Goal: Transaction & Acquisition: Purchase product/service

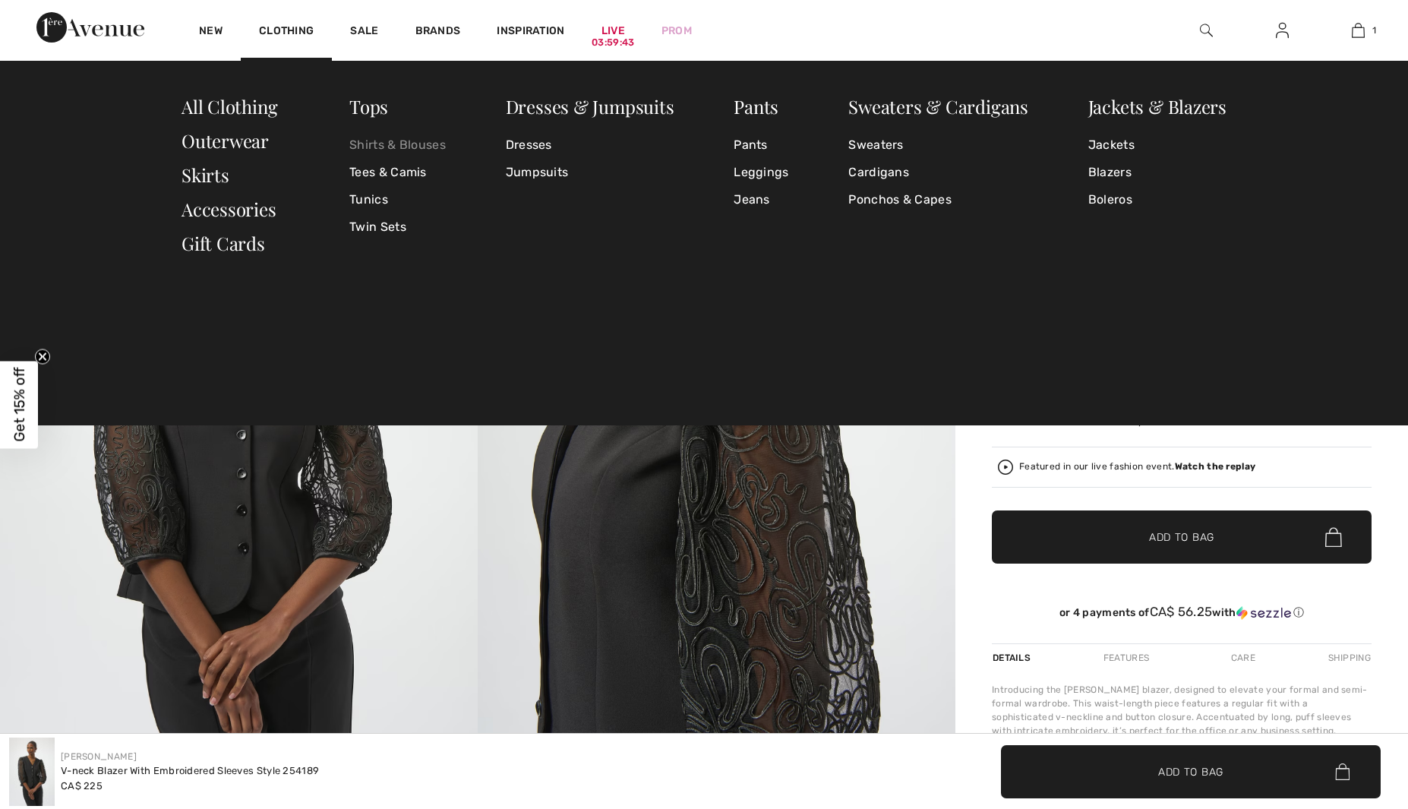
click at [377, 143] on link "Shirts & Blouses" at bounding box center [397, 144] width 96 height 27
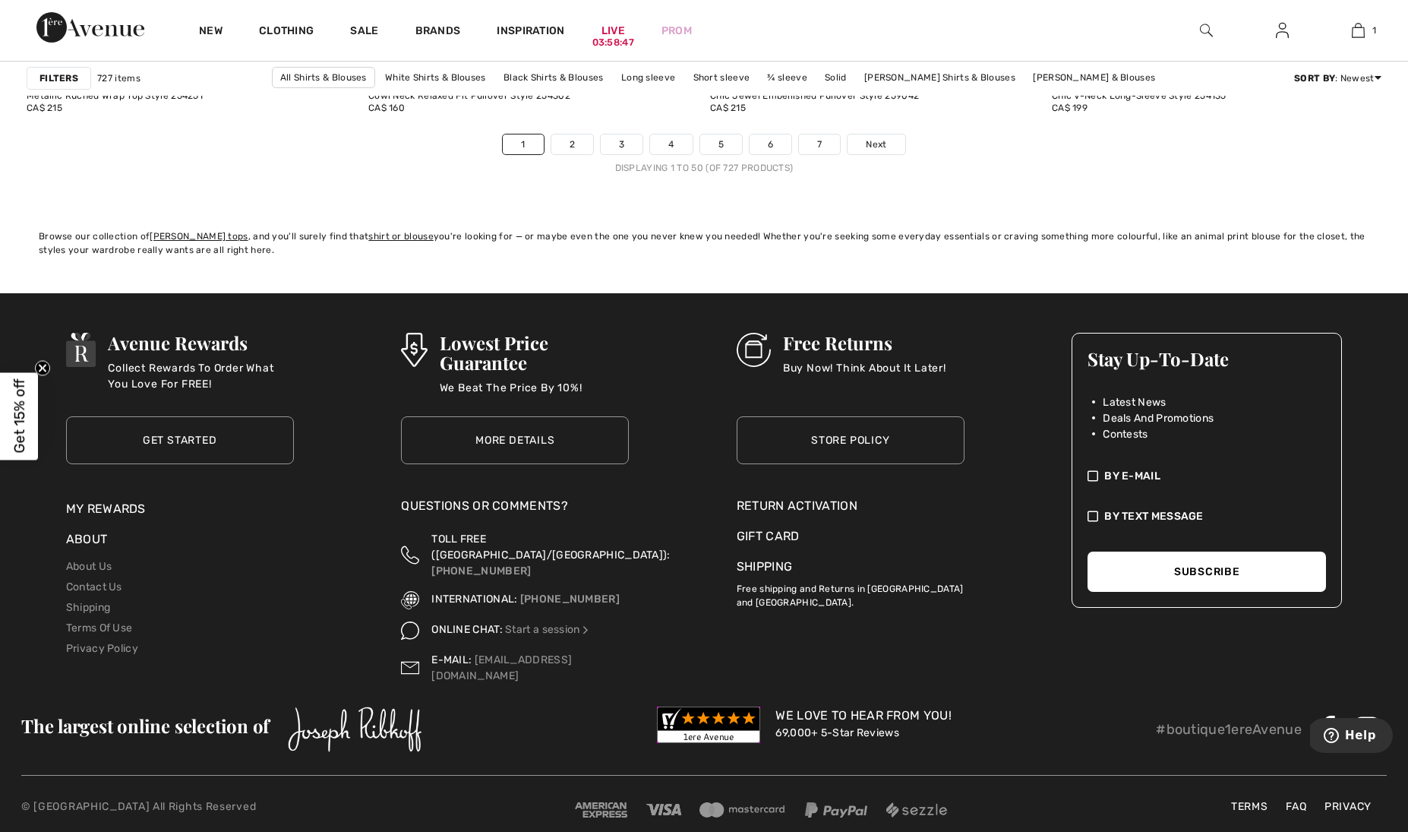
scroll to position [8758, 0]
click at [567, 146] on link "2" at bounding box center [572, 145] width 42 height 20
click at [661, 143] on link "3" at bounding box center [663, 145] width 42 height 20
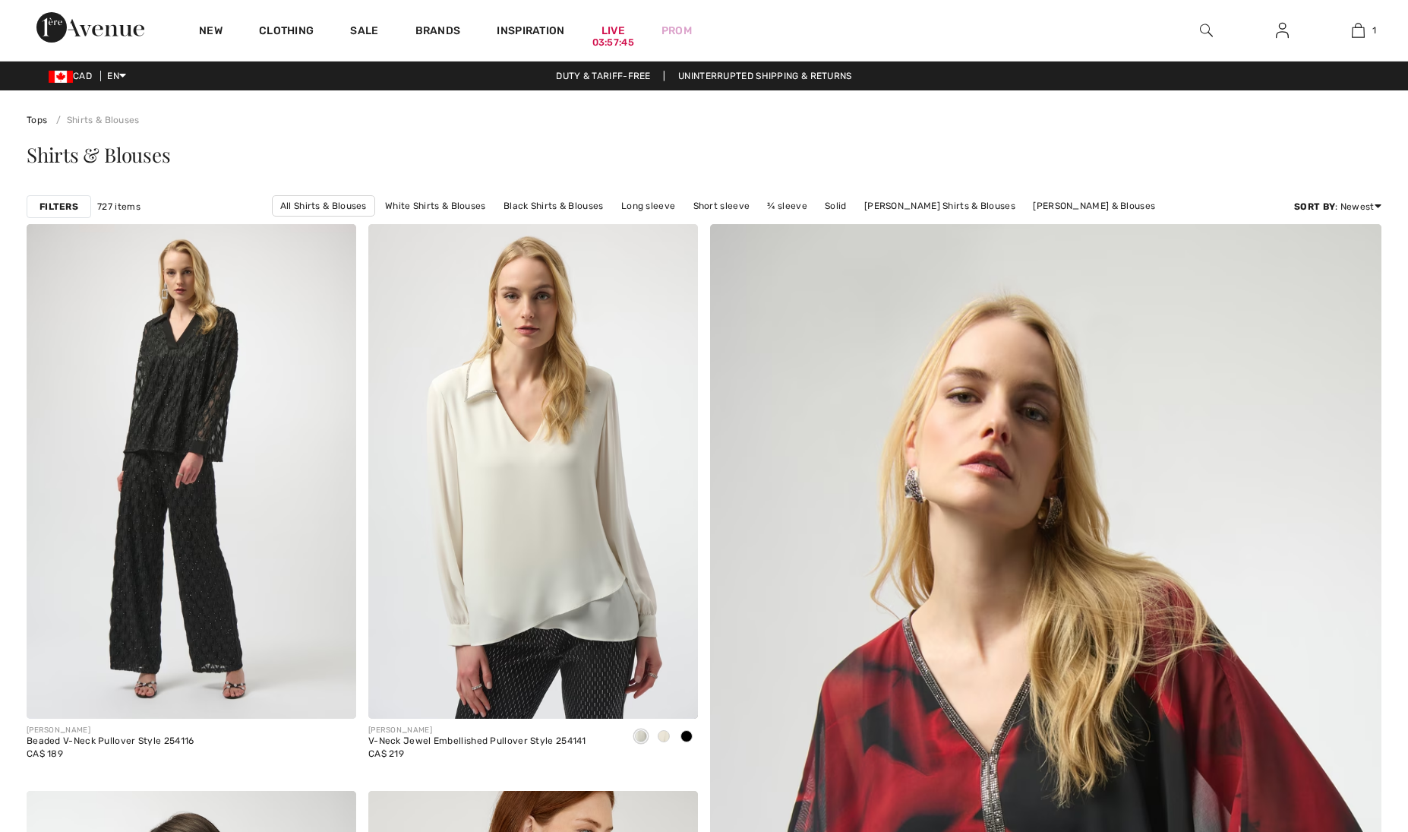
checkbox input "true"
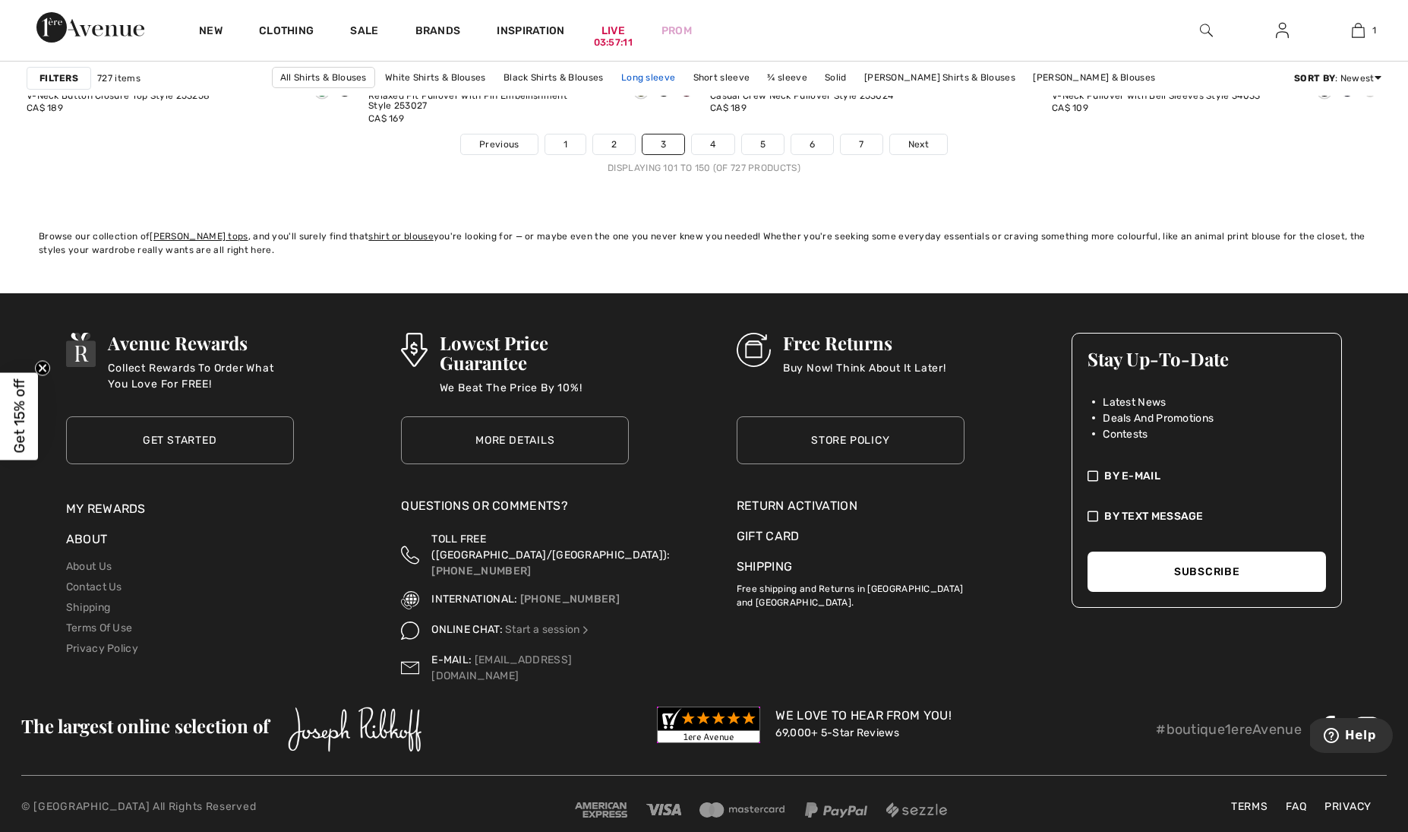
scroll to position [8758, 0]
click at [707, 143] on link "4" at bounding box center [713, 145] width 42 height 20
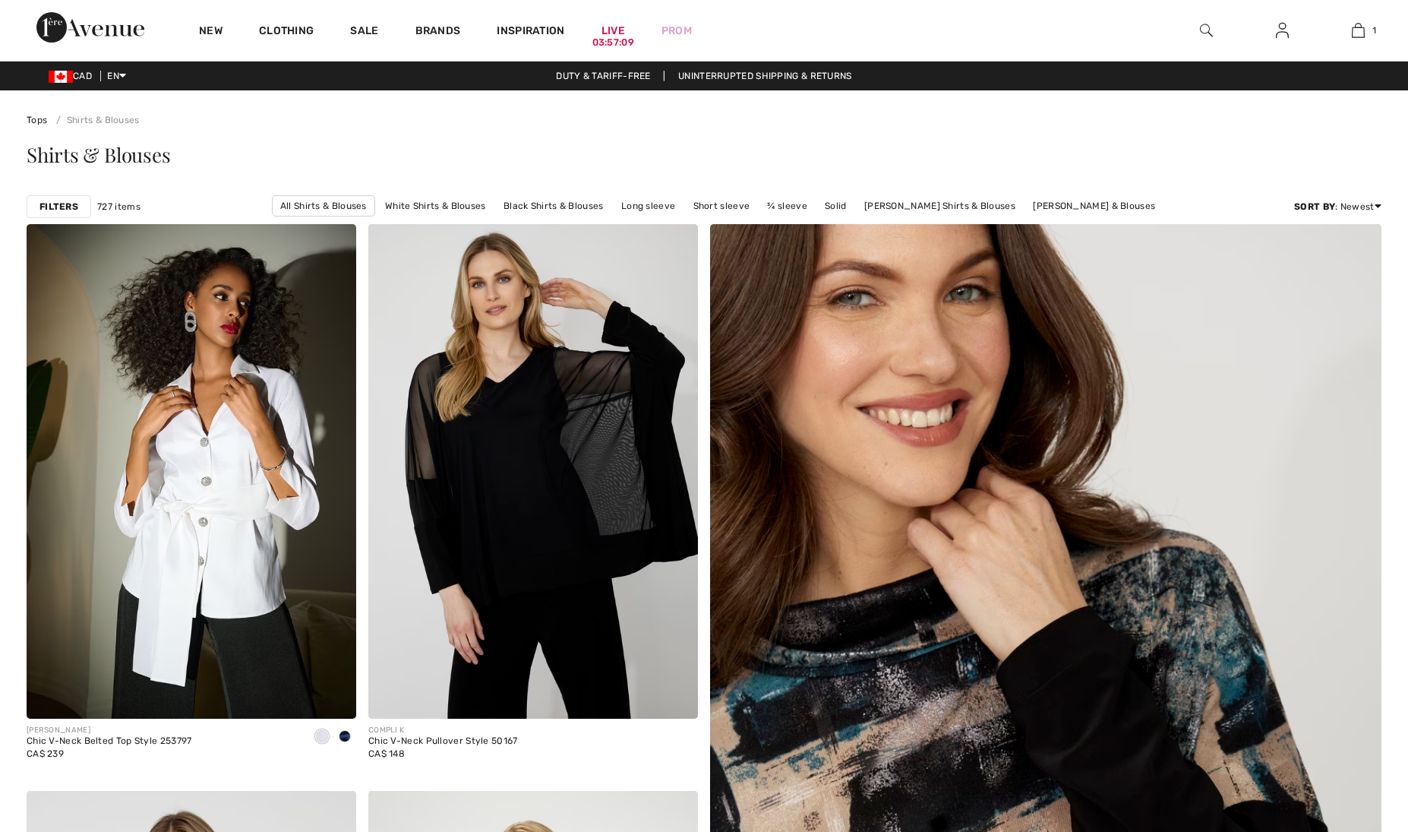
checkbox input "true"
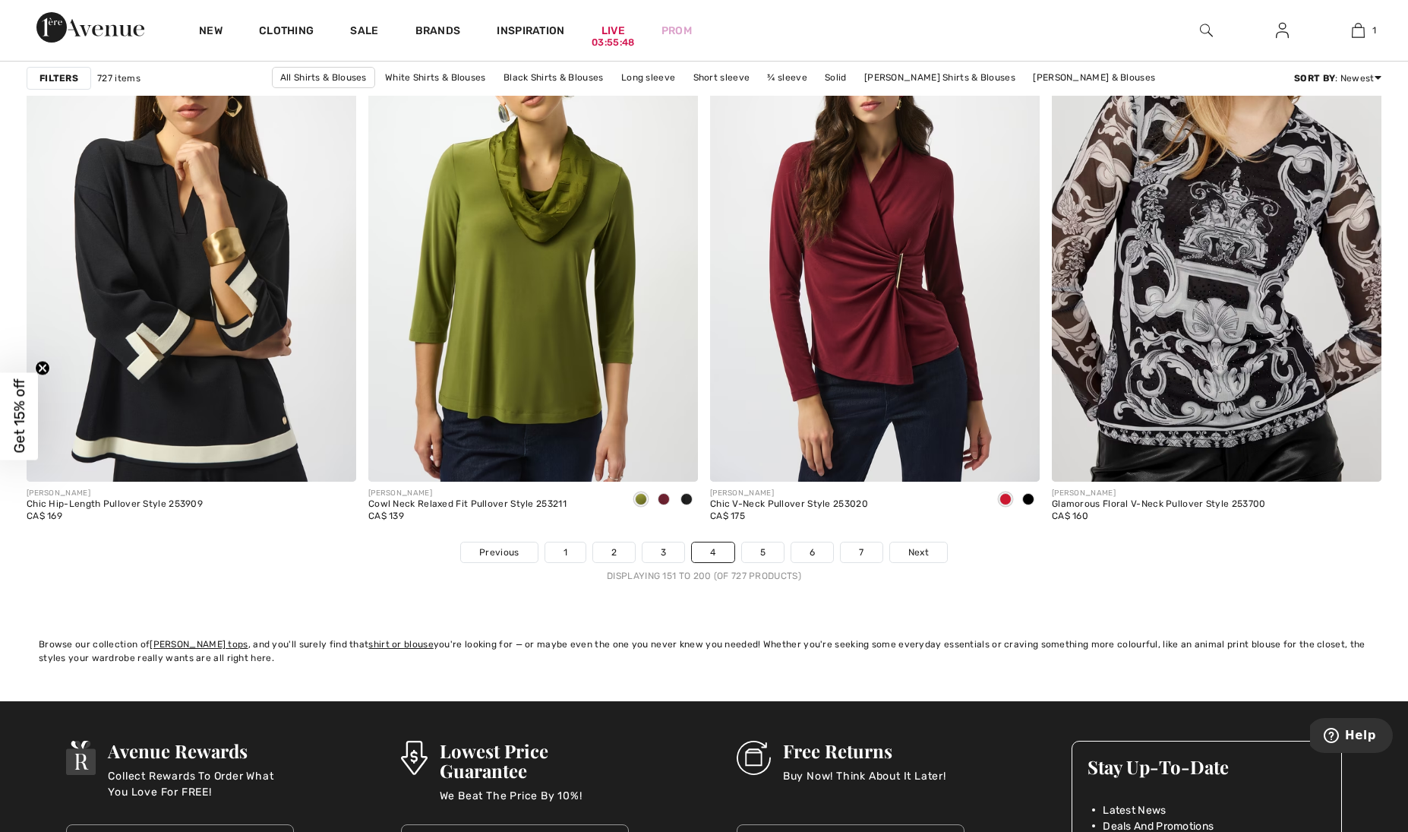
scroll to position [8352, 0]
click at [769, 551] on link "5" at bounding box center [763, 551] width 42 height 20
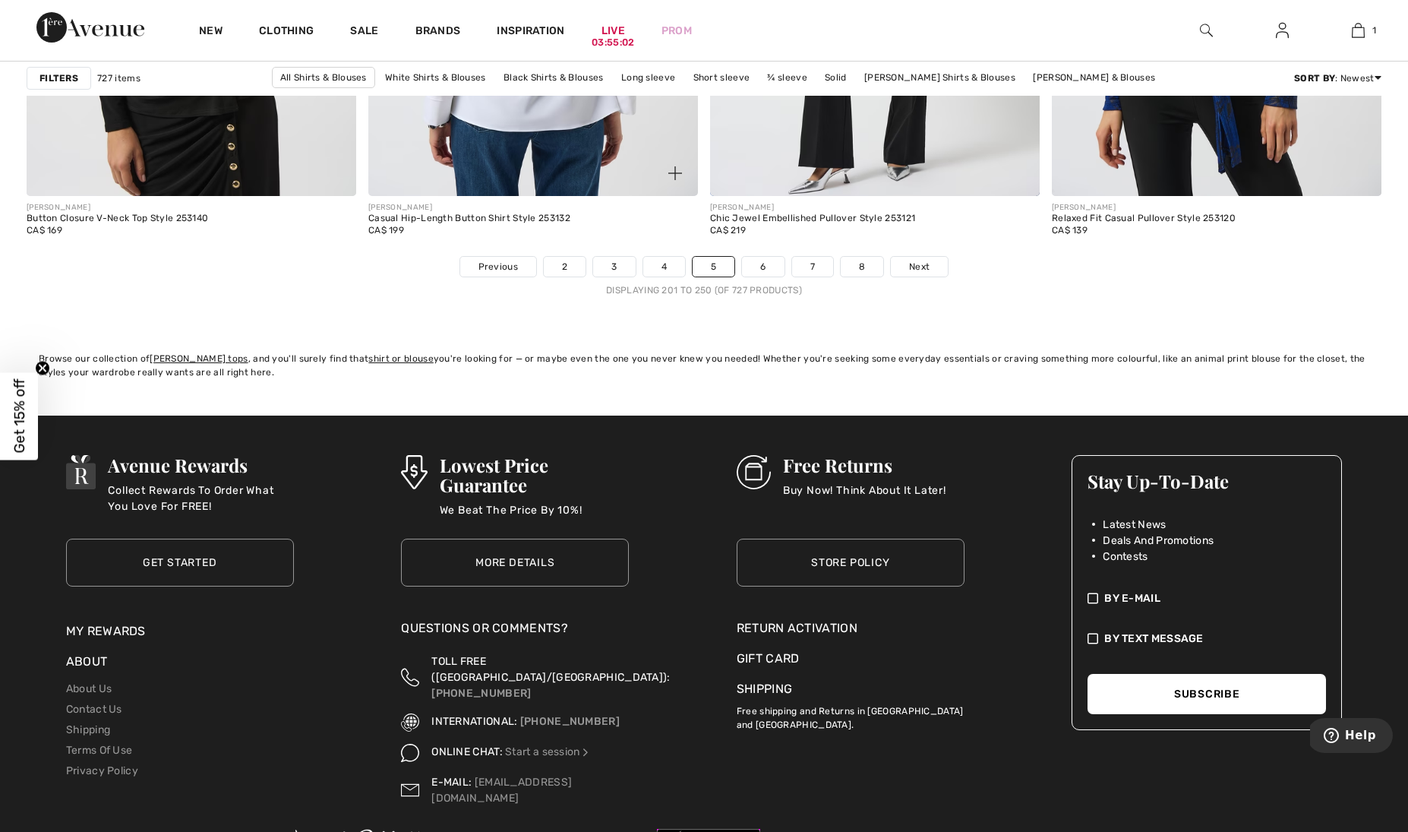
scroll to position [8637, 0]
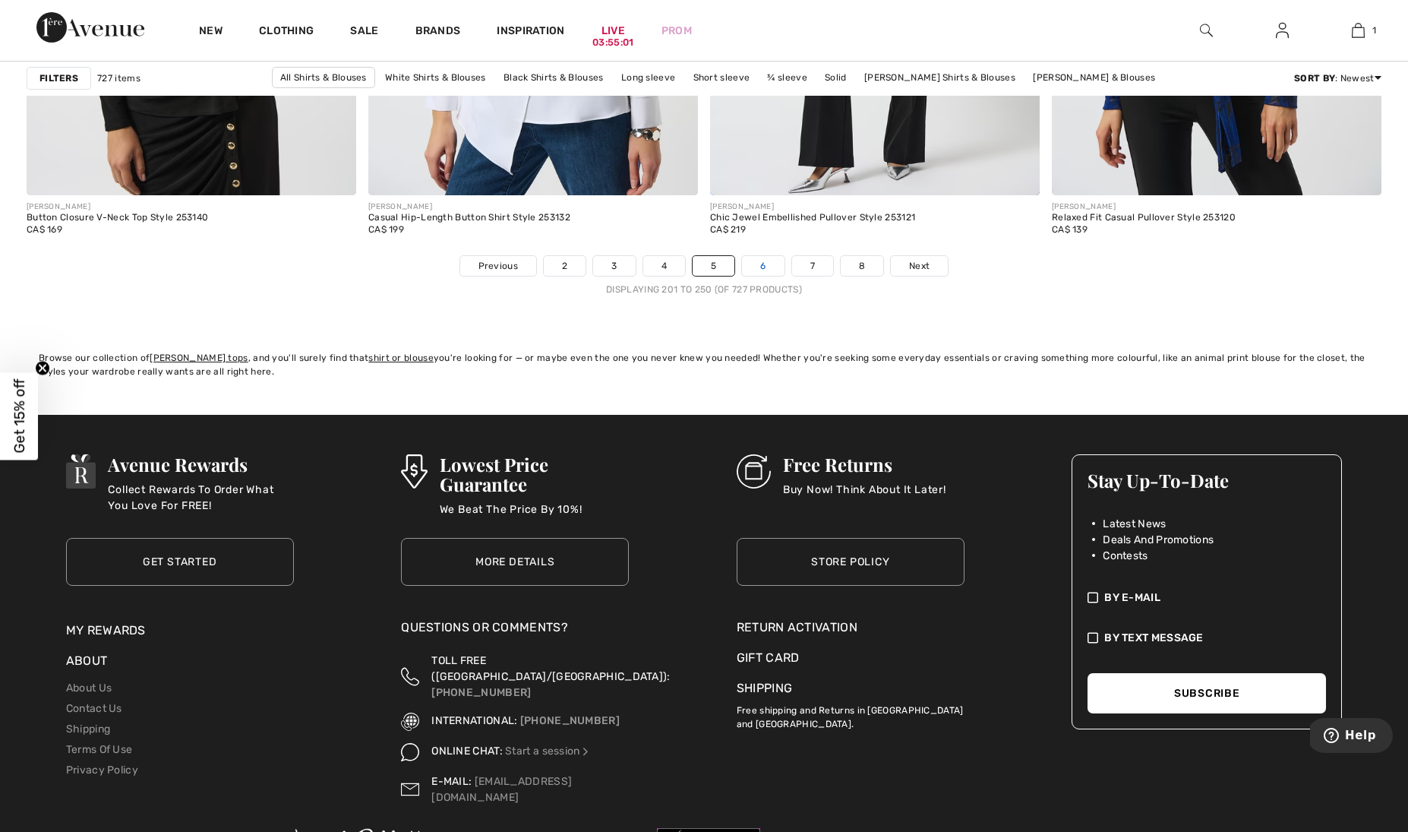
click at [765, 269] on link "6" at bounding box center [763, 266] width 42 height 20
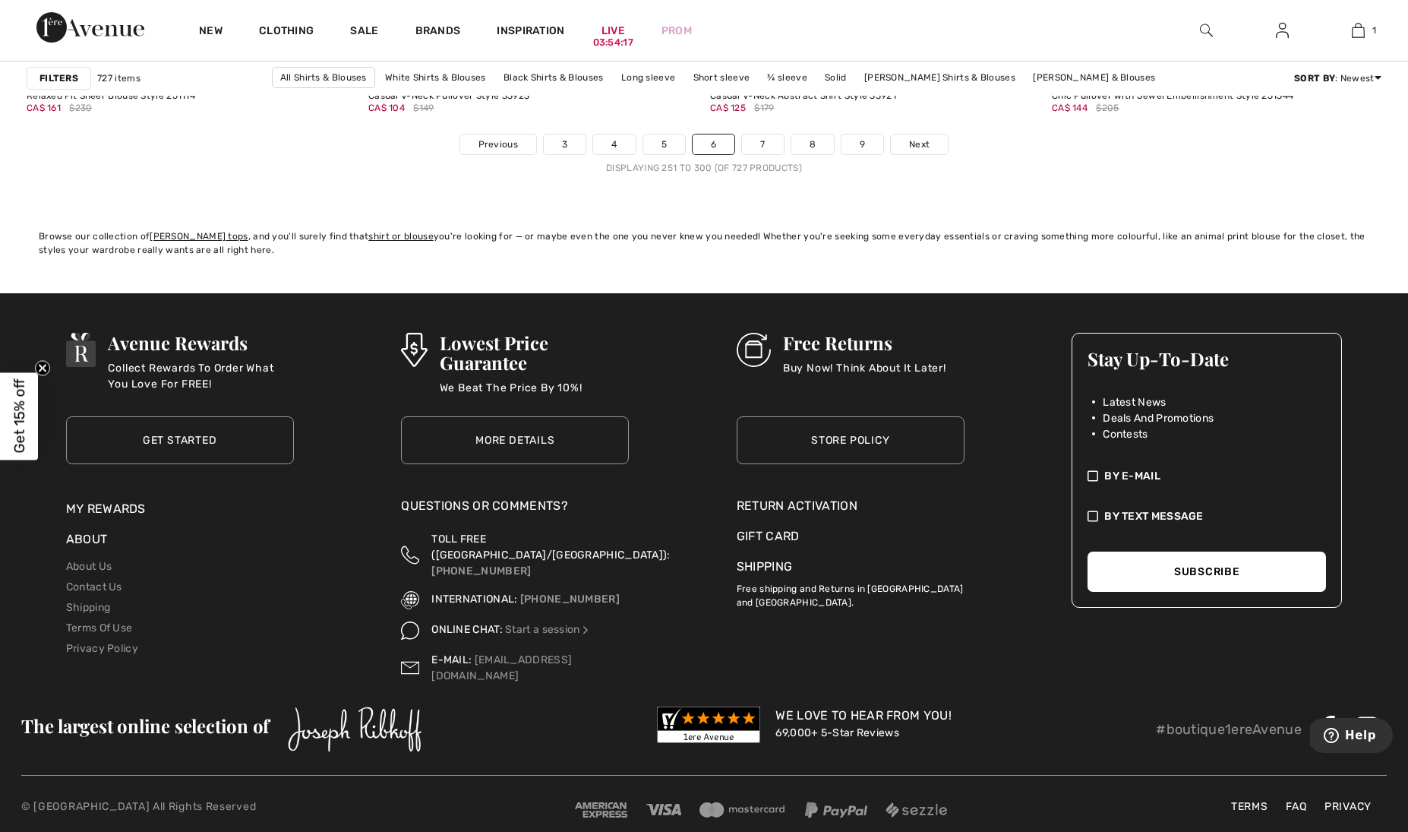
scroll to position [8758, 0]
click at [763, 144] on link "7" at bounding box center [762, 145] width 41 height 20
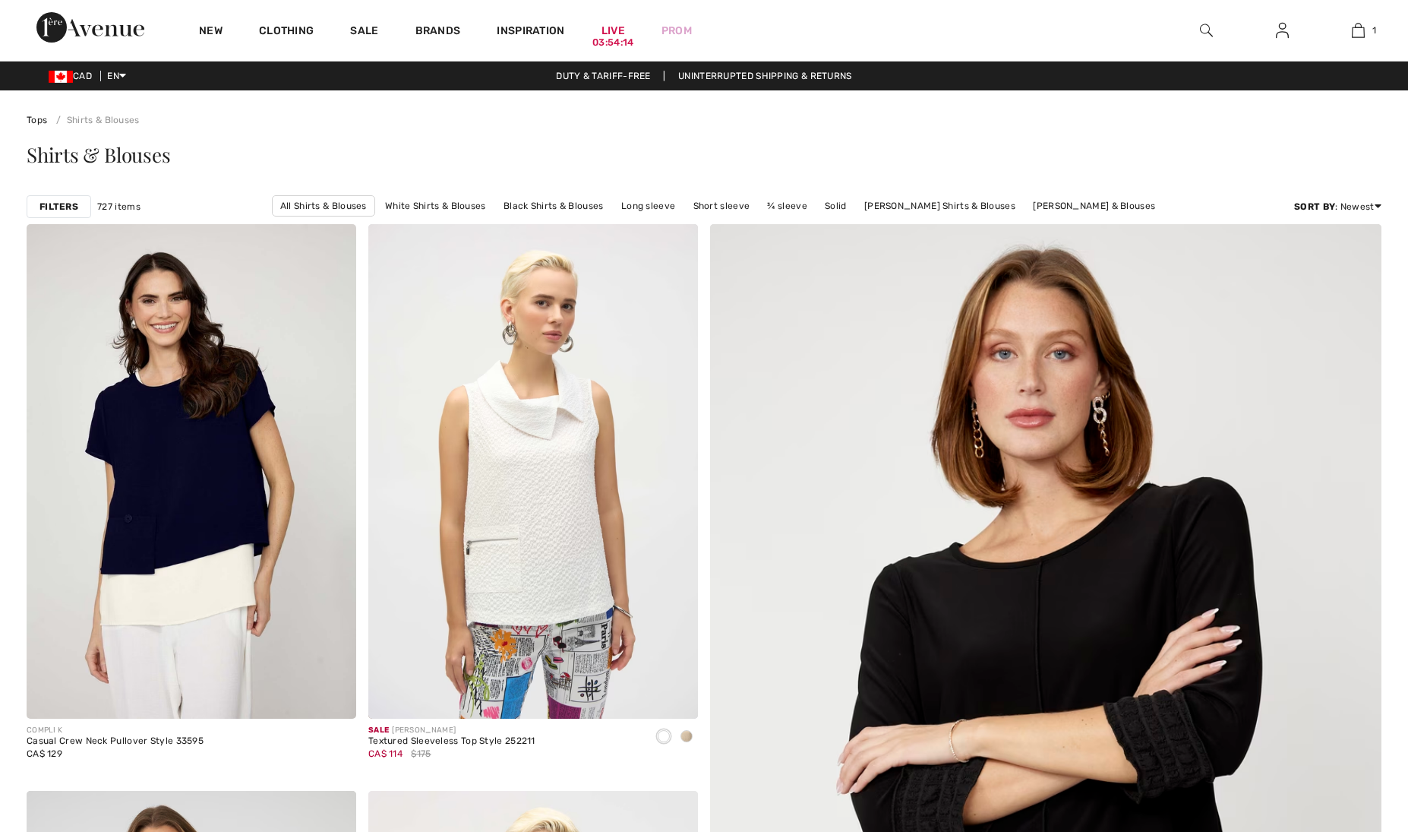
checkbox input "true"
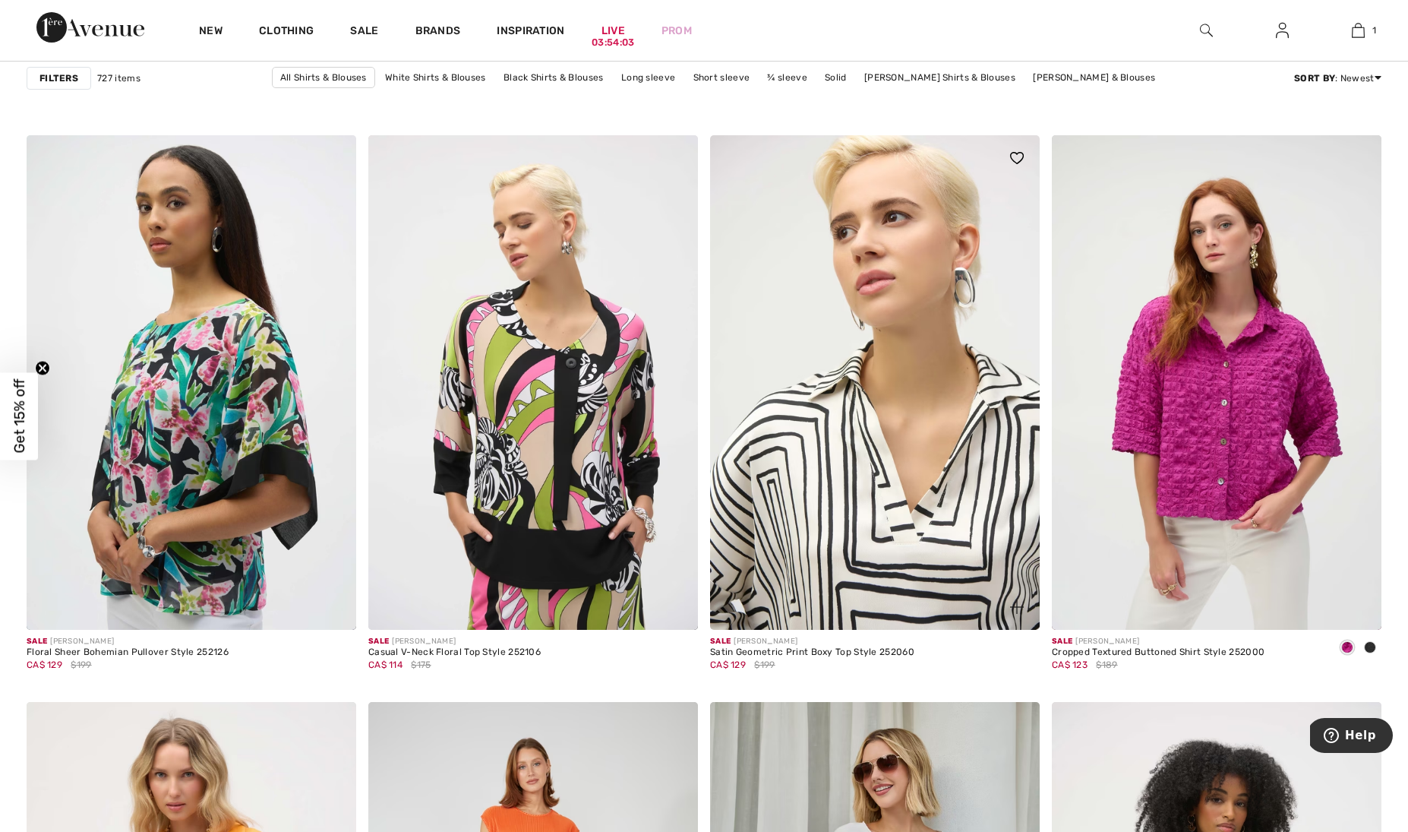
scroll to position [2671, 0]
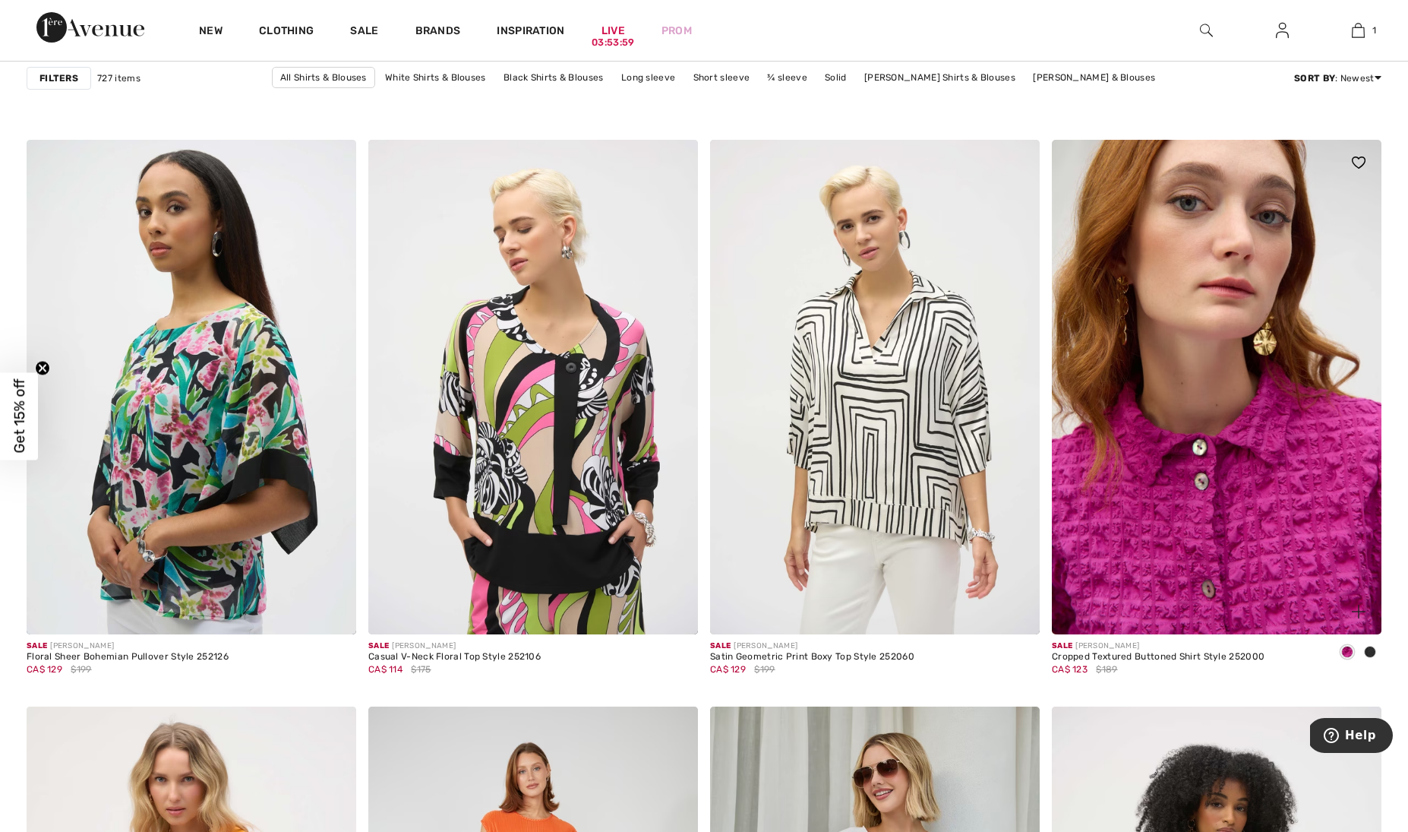
click at [1252, 459] on img at bounding box center [1217, 387] width 330 height 494
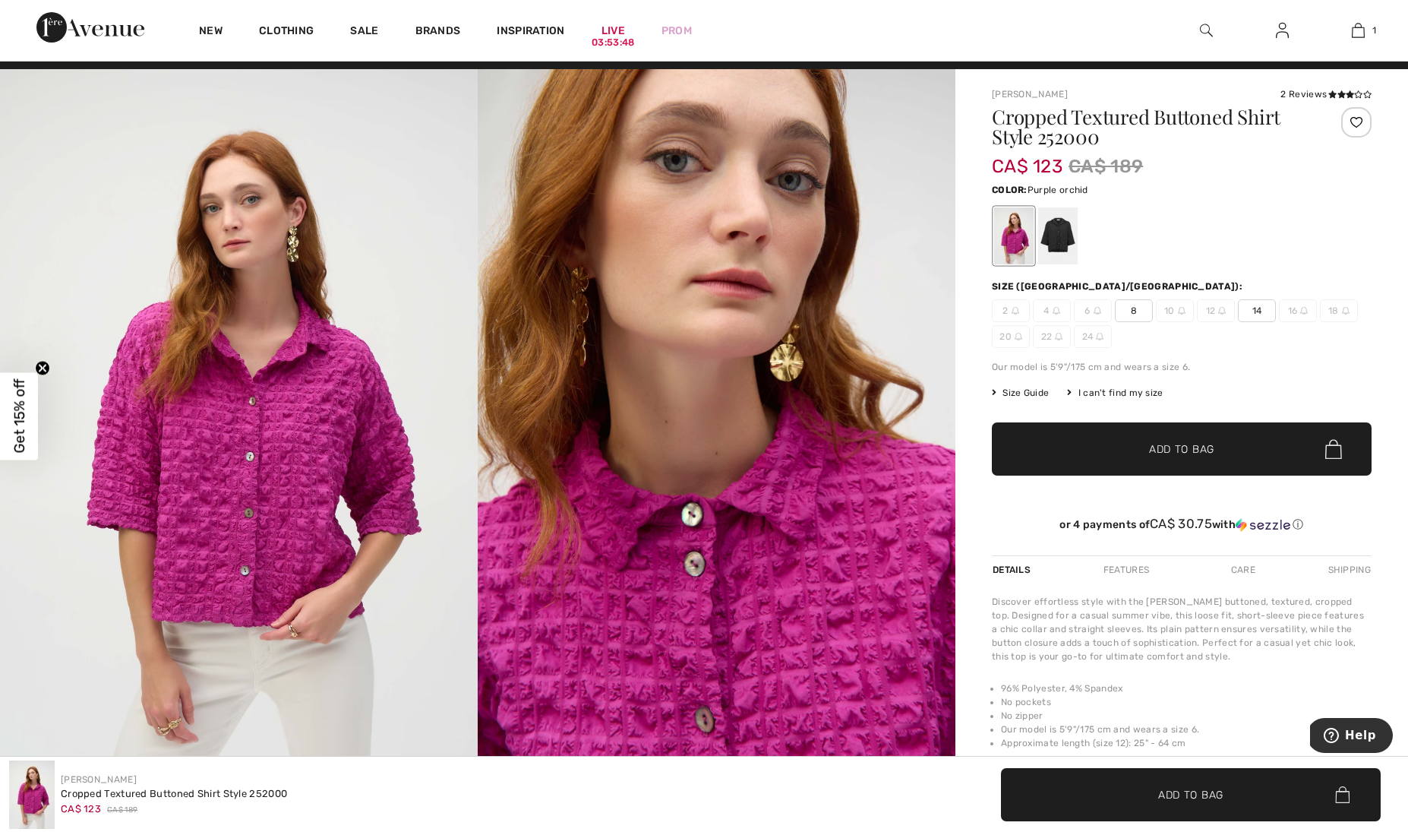
scroll to position [21, 0]
click at [1059, 231] on div at bounding box center [1057, 235] width 39 height 57
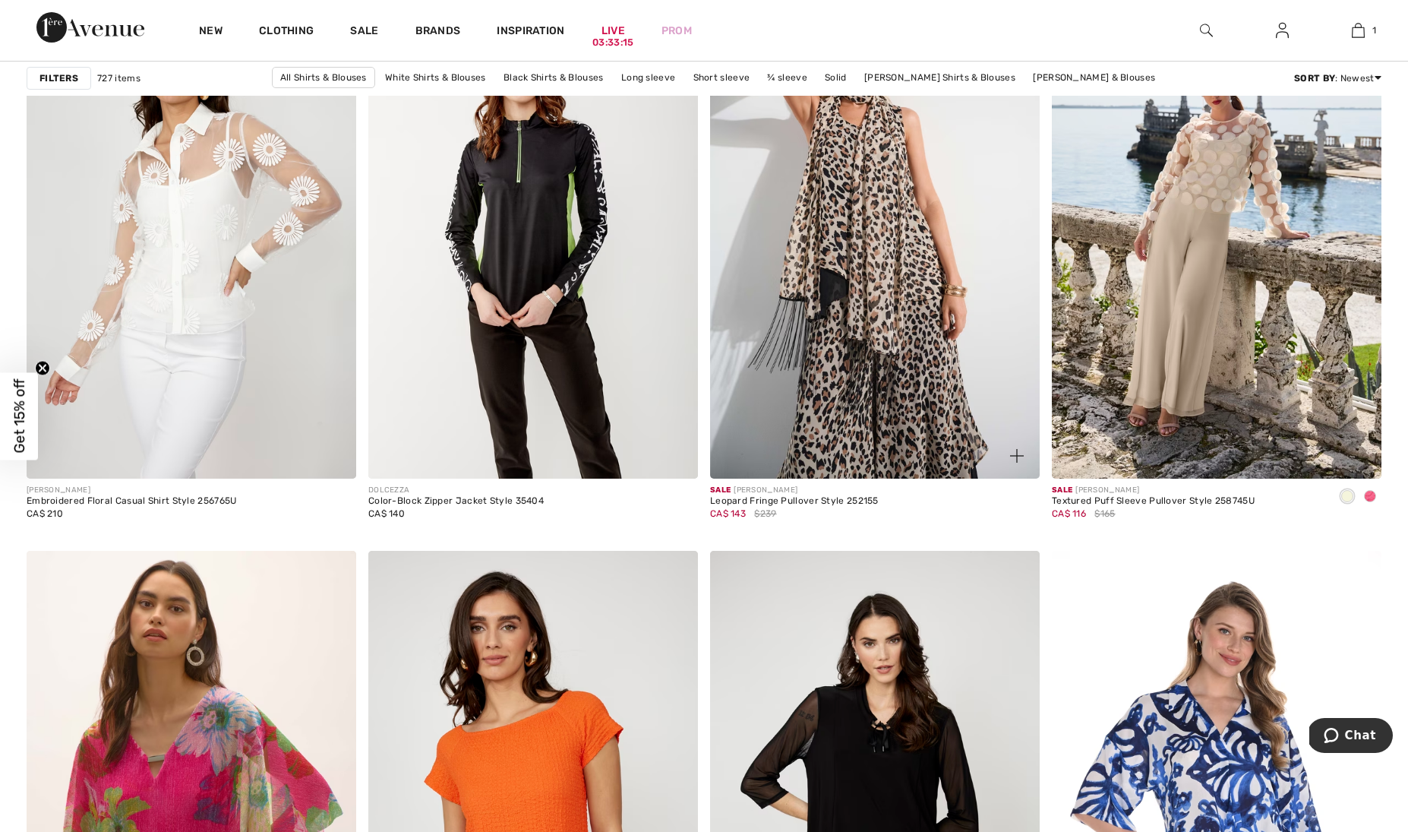
scroll to position [5864, 0]
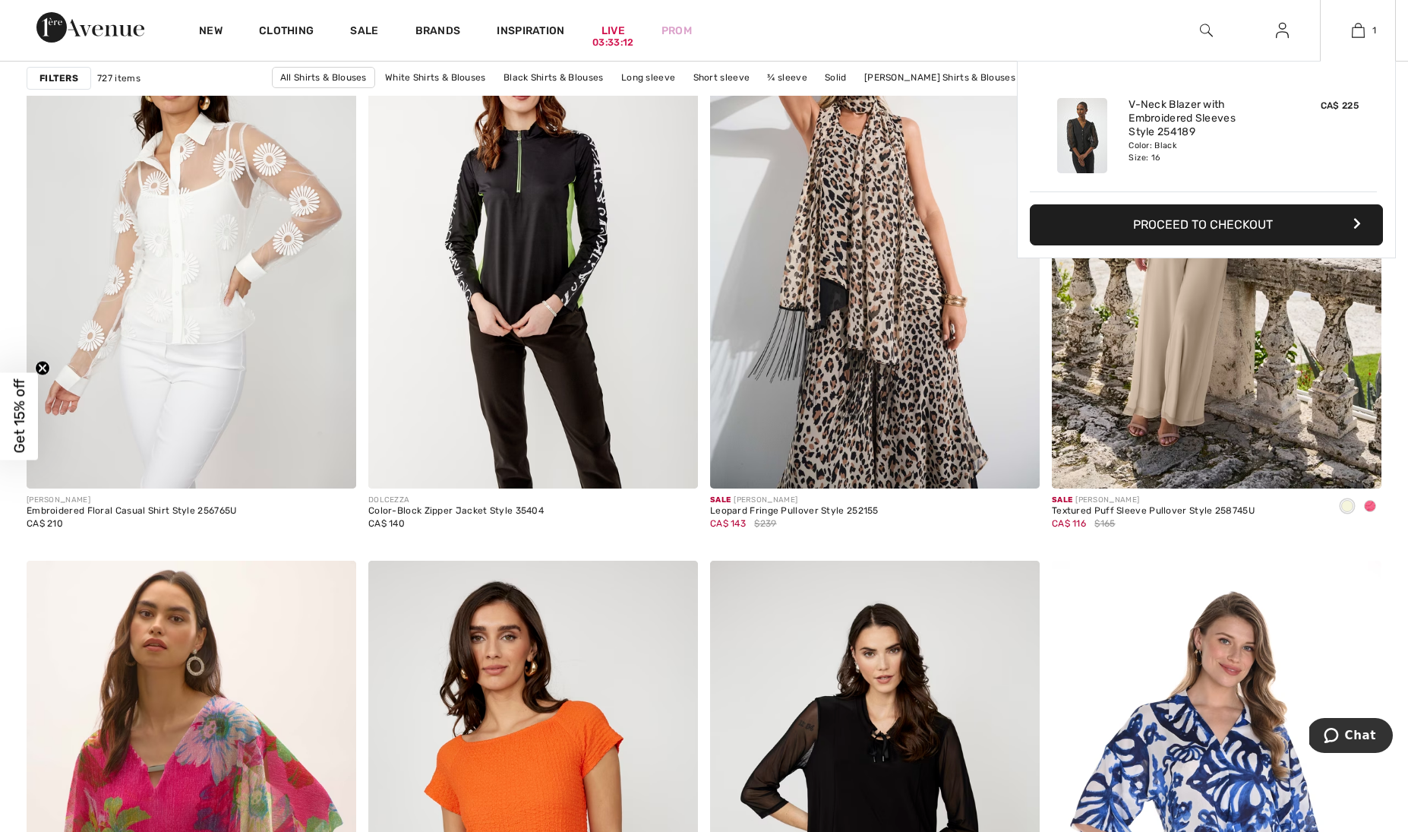
click at [1188, 222] on button "Proceed to Checkout" at bounding box center [1206, 224] width 353 height 41
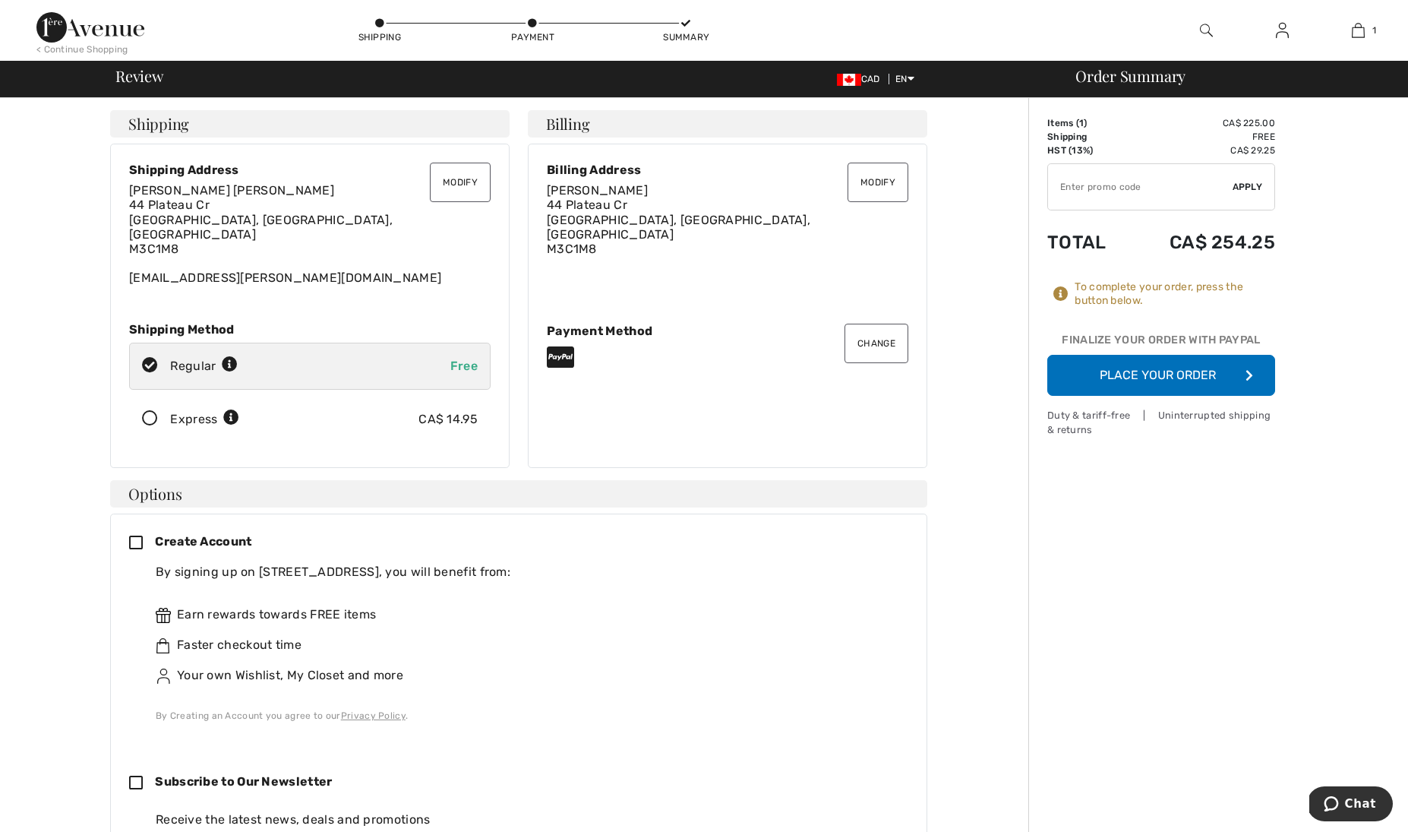
click at [150, 411] on icon at bounding box center [150, 419] width 40 height 16
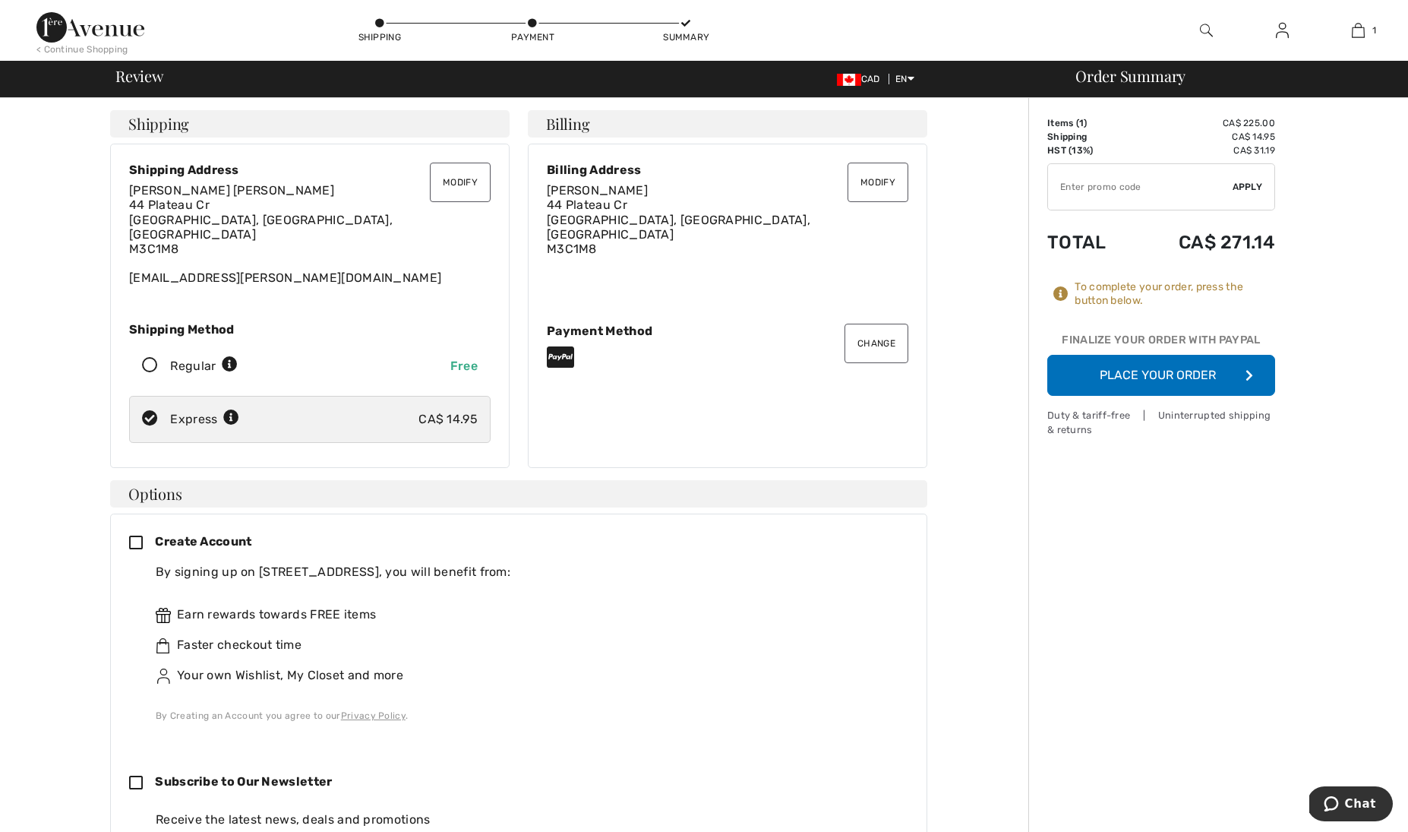
click at [1150, 368] on button "Place Your Order" at bounding box center [1161, 375] width 228 height 41
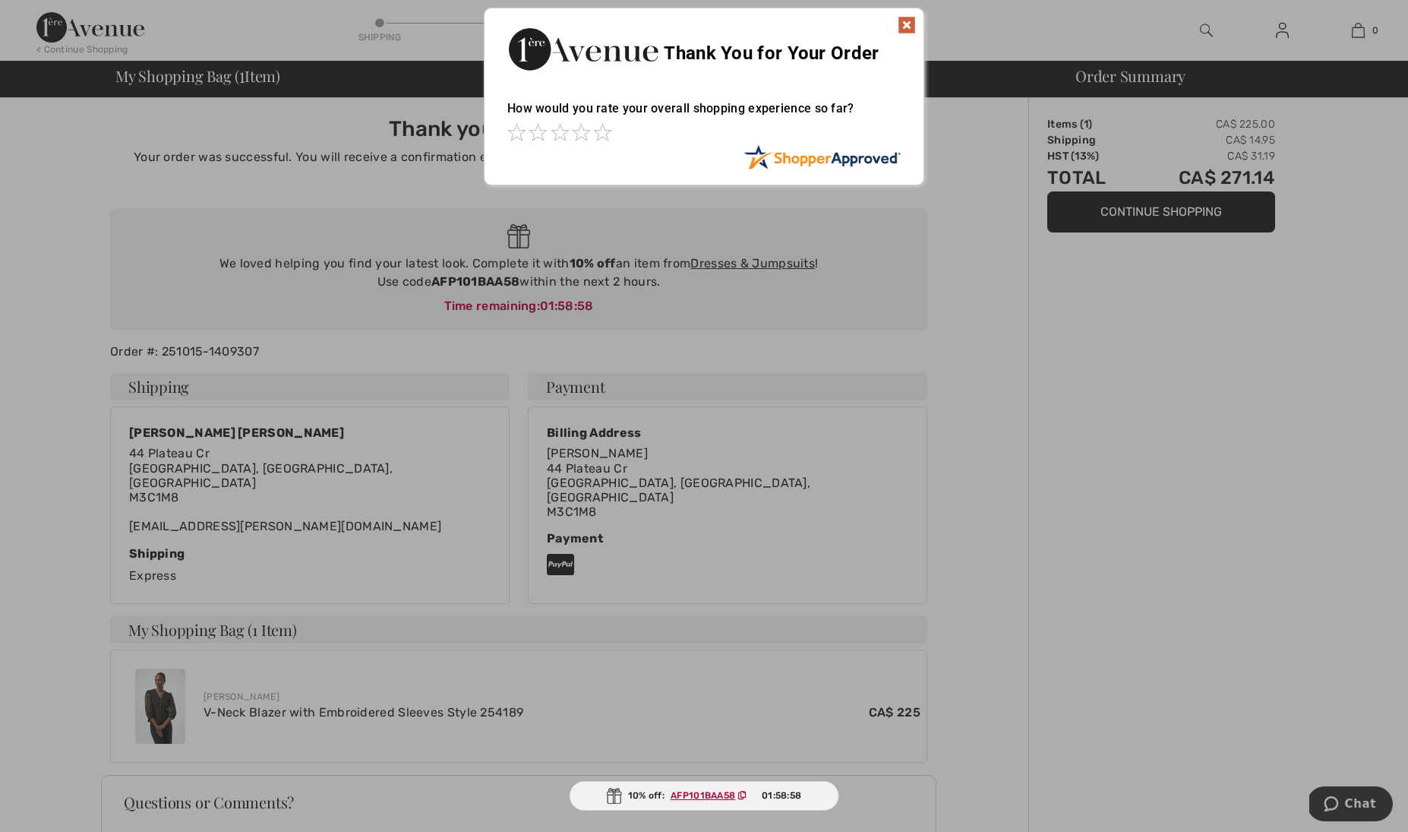
click at [905, 16] on img at bounding box center [907, 25] width 18 height 18
